Goal: Information Seeking & Learning: Learn about a topic

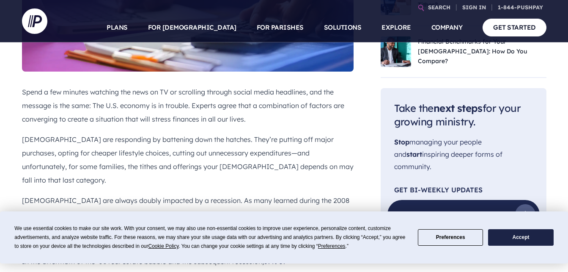
click at [288, 193] on p "[DEMOGRAPHIC_DATA] are always doubly impacted by a recession. As many learned d…" at bounding box center [188, 220] width 332 height 54
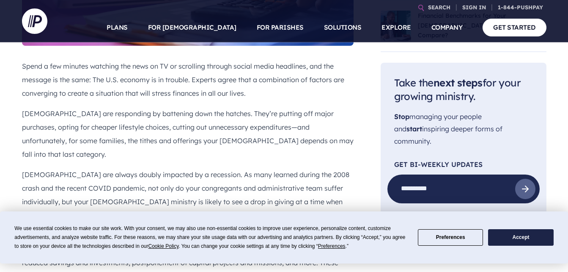
scroll to position [421, 0]
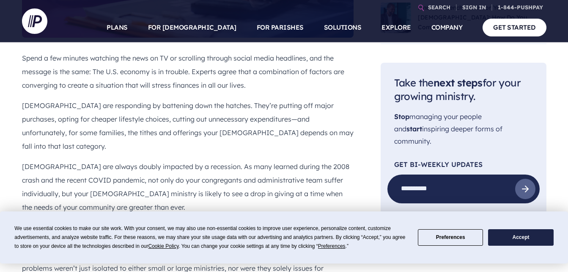
click at [288, 239] on button "Accept" at bounding box center [520, 237] width 65 height 16
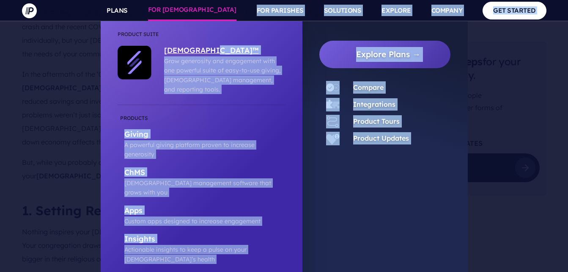
scroll to position [573, 0]
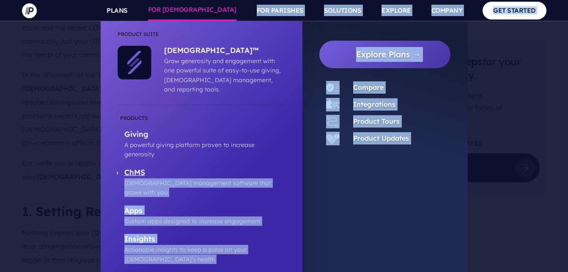
drag, startPoint x: 22, startPoint y: 129, endPoint x: 197, endPoint y: 154, distance: 176.4
click at [197, 168] on p "ChMS" at bounding box center [204, 173] width 161 height 11
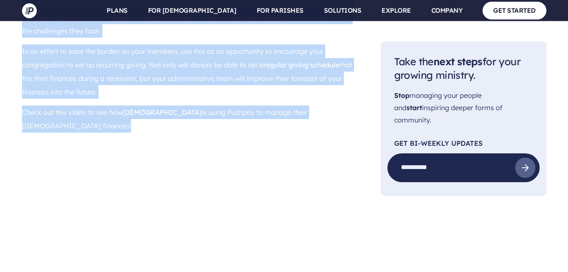
scroll to position [976, 0]
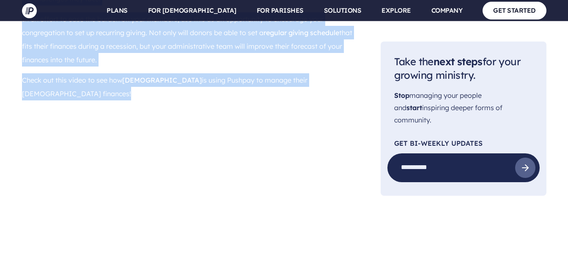
drag, startPoint x: 0, startPoint y: 83, endPoint x: 138, endPoint y: 55, distance: 141.0
copy div "Lorem i dol sitamet consecte adi elit se DO ei temporinc utlabor etdolo magna a…"
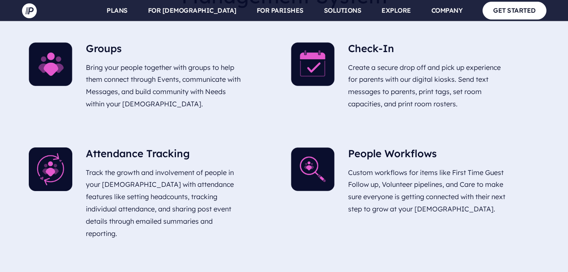
scroll to position [2172, 0]
